Goal: Navigation & Orientation: Find specific page/section

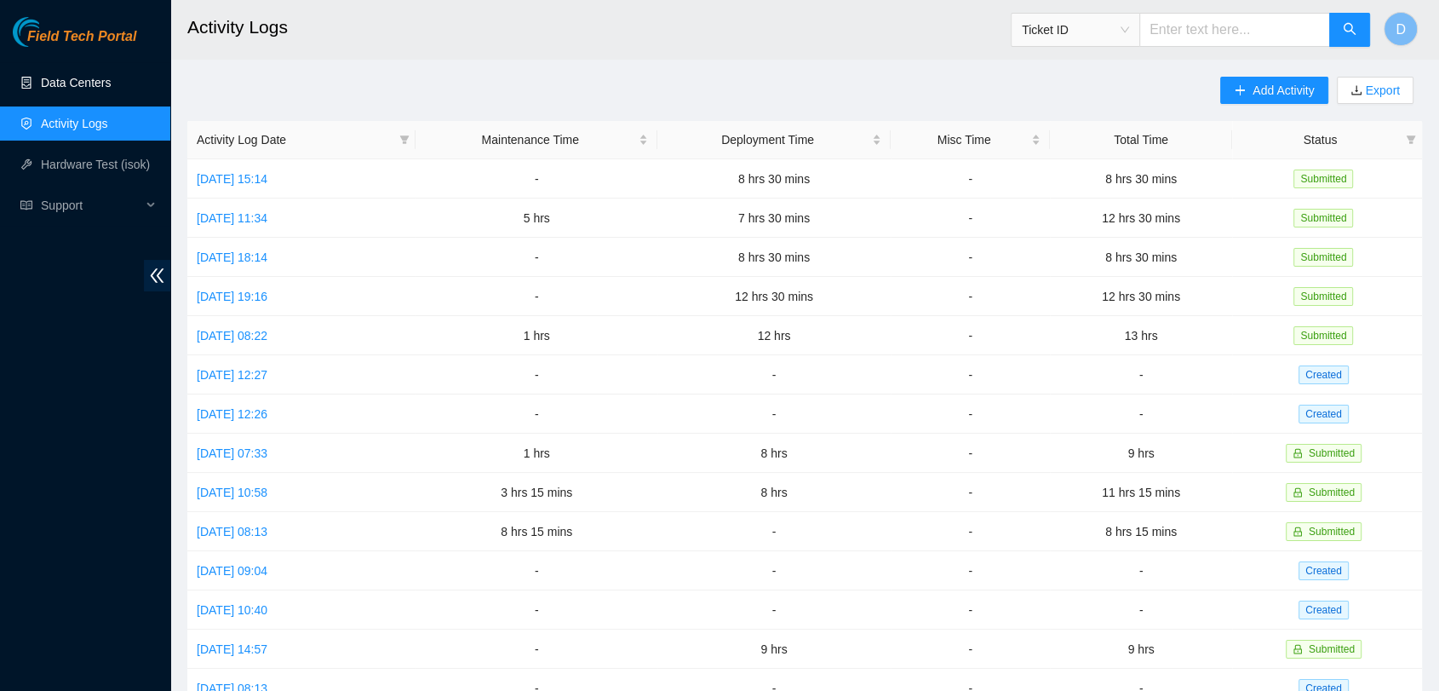
click at [65, 88] on link "Data Centers" at bounding box center [76, 83] width 70 height 14
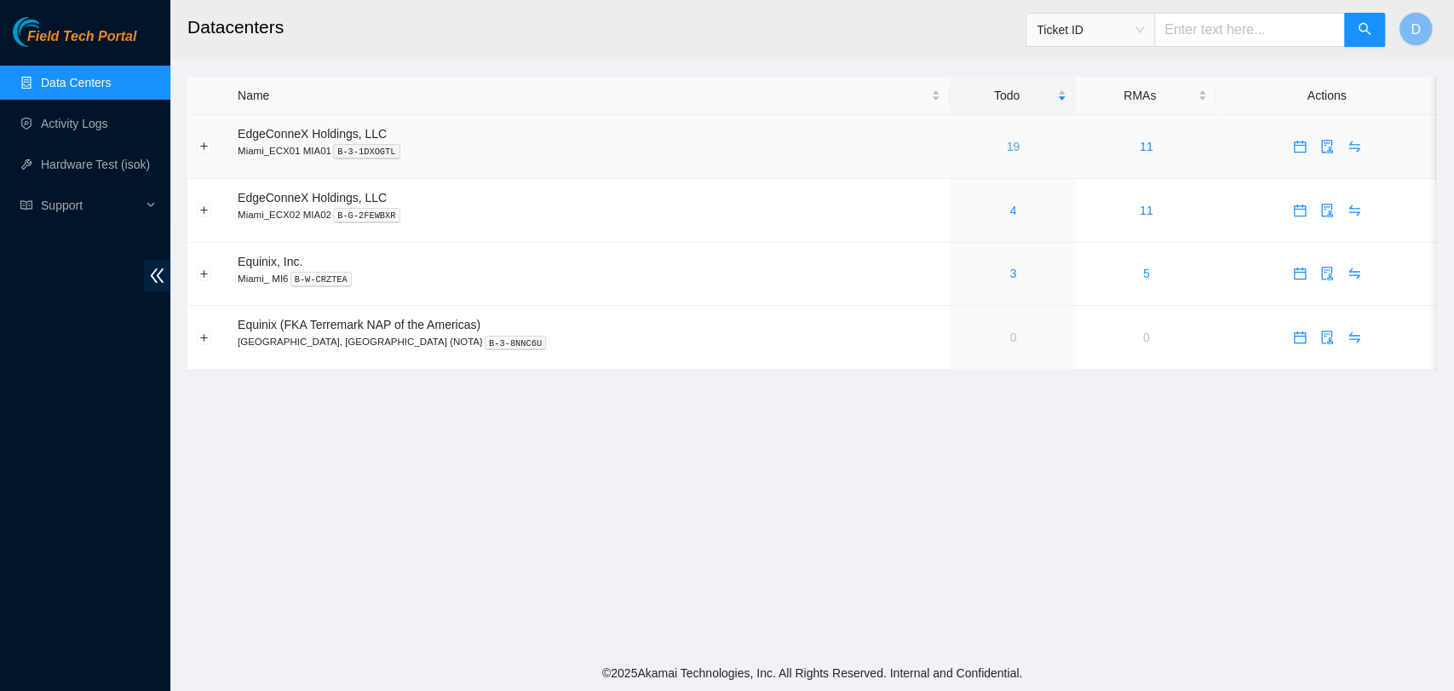
click at [1007, 152] on link "19" at bounding box center [1014, 147] width 14 height 14
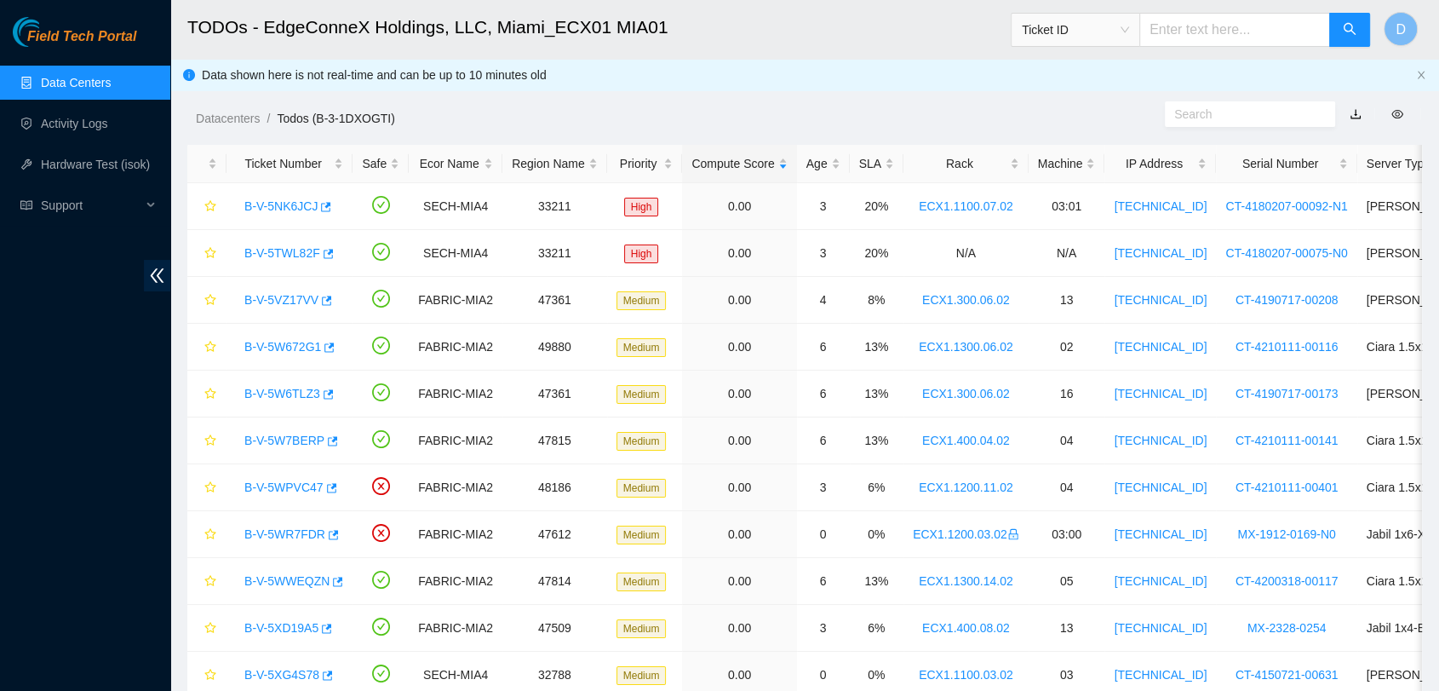
click at [111, 82] on link "Data Centers" at bounding box center [76, 83] width 70 height 14
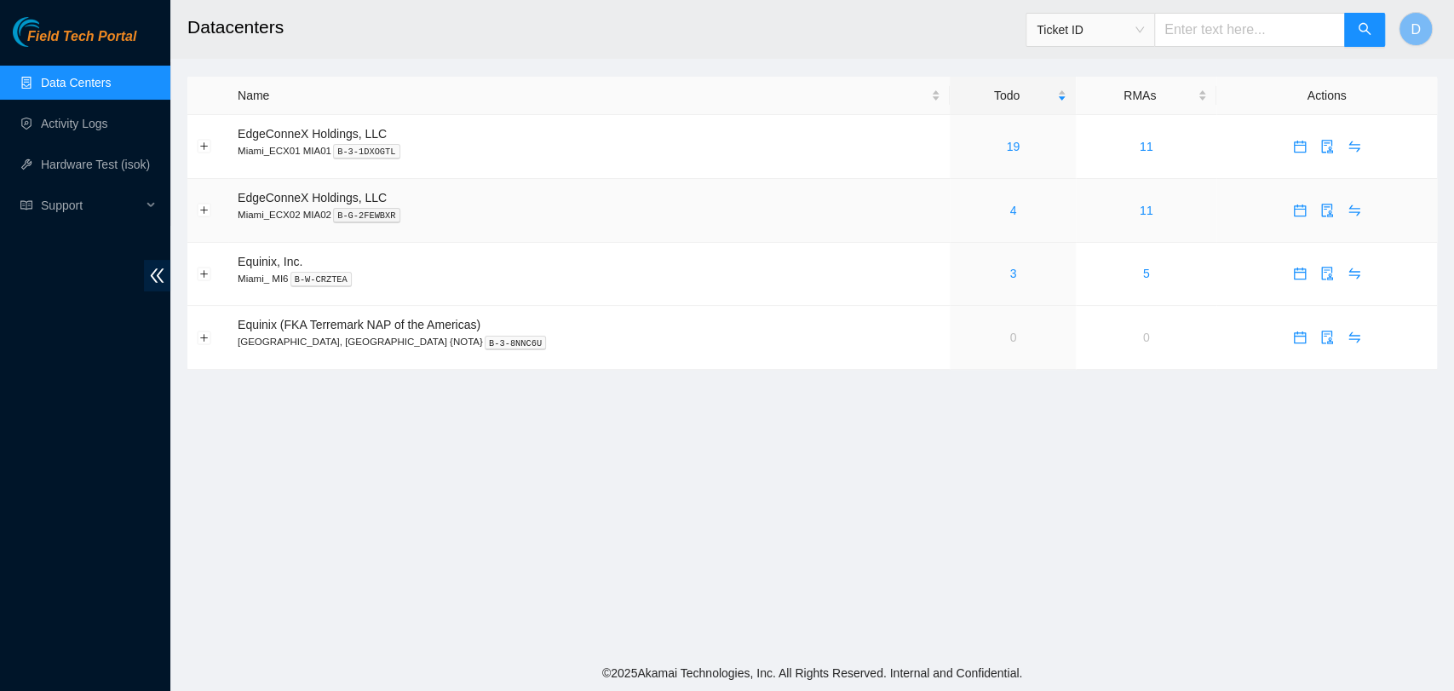
click at [994, 205] on div "4" at bounding box center [1012, 210] width 107 height 19
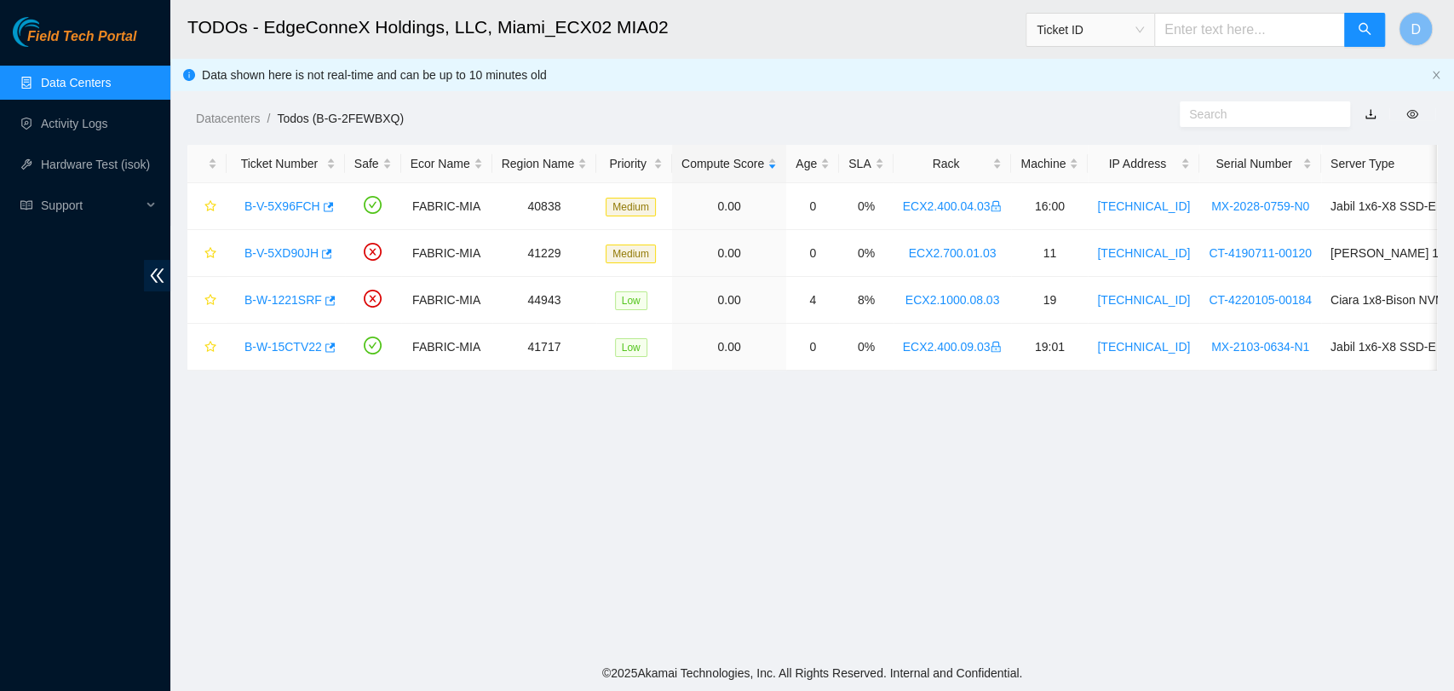
click at [89, 87] on link "Data Centers" at bounding box center [76, 83] width 70 height 14
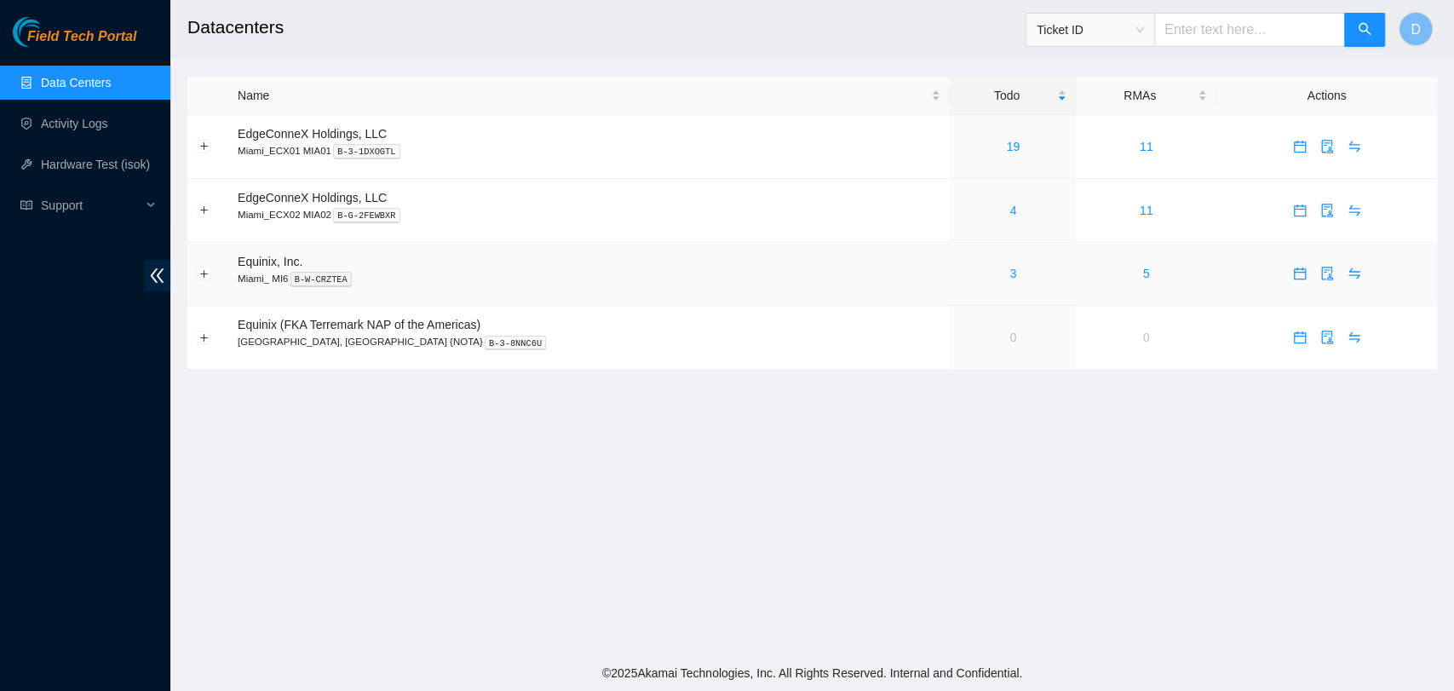
click at [959, 274] on div "3" at bounding box center [1012, 273] width 107 height 19
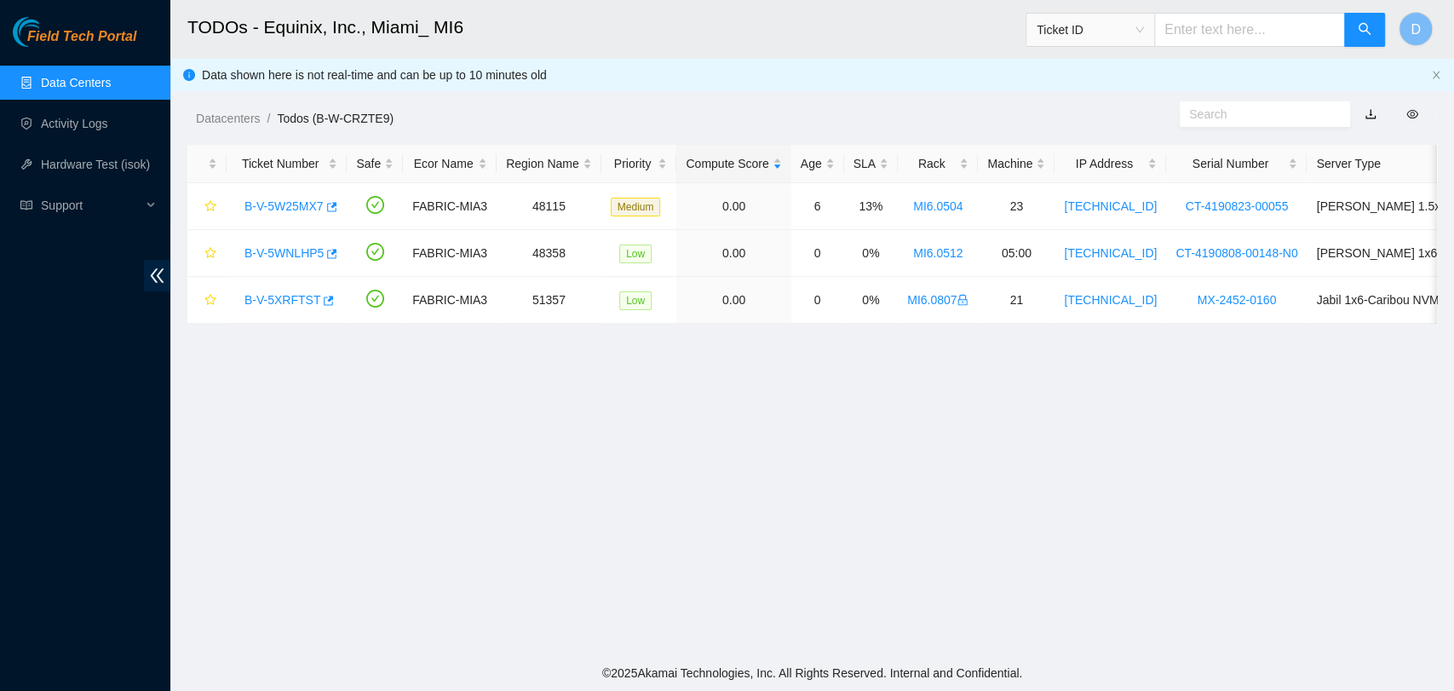
click at [95, 76] on link "Data Centers" at bounding box center [76, 83] width 70 height 14
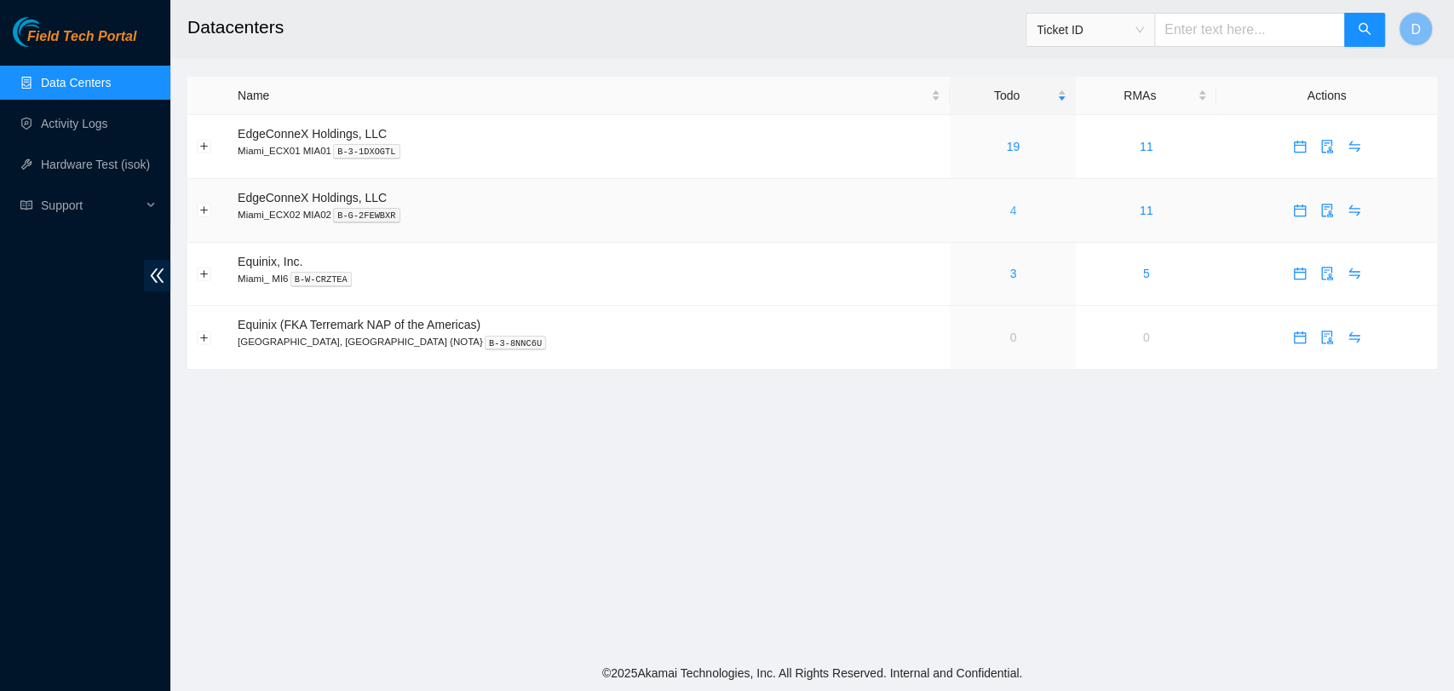
click at [959, 201] on div "4" at bounding box center [1012, 210] width 107 height 19
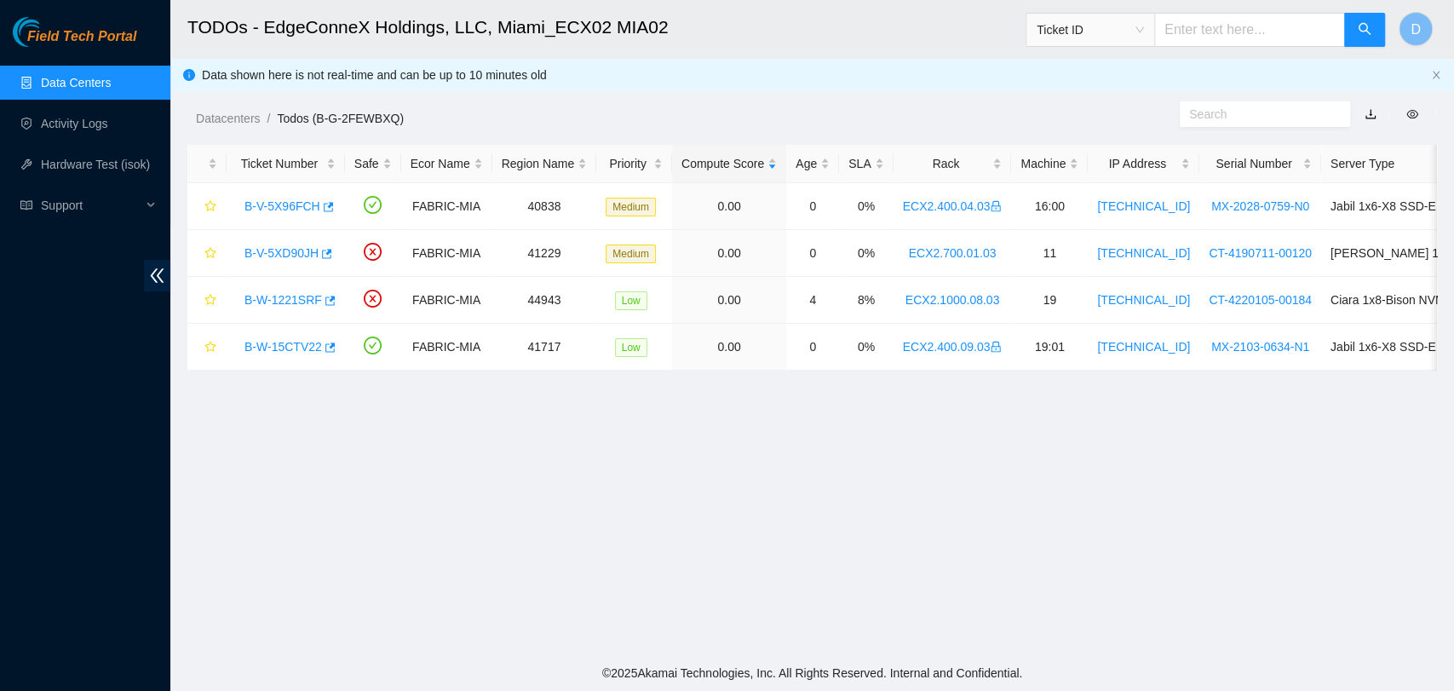
click at [108, 79] on link "Data Centers" at bounding box center [76, 83] width 70 height 14
